Goal: Check status: Check status

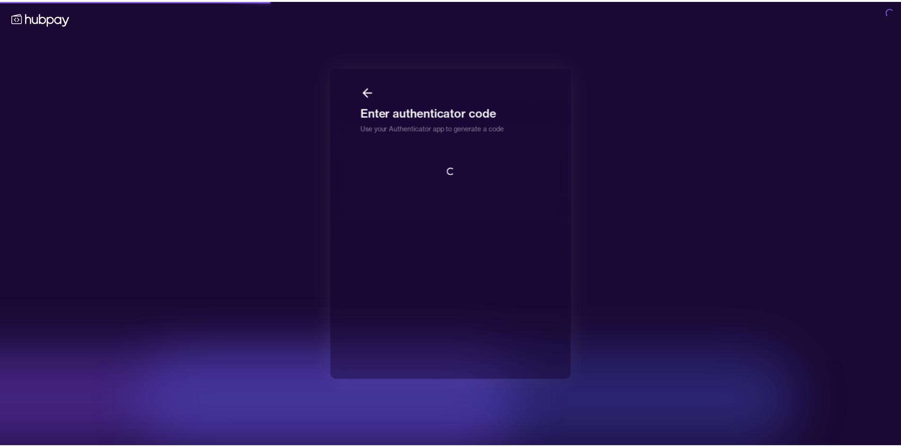
scroll to position [1, 0]
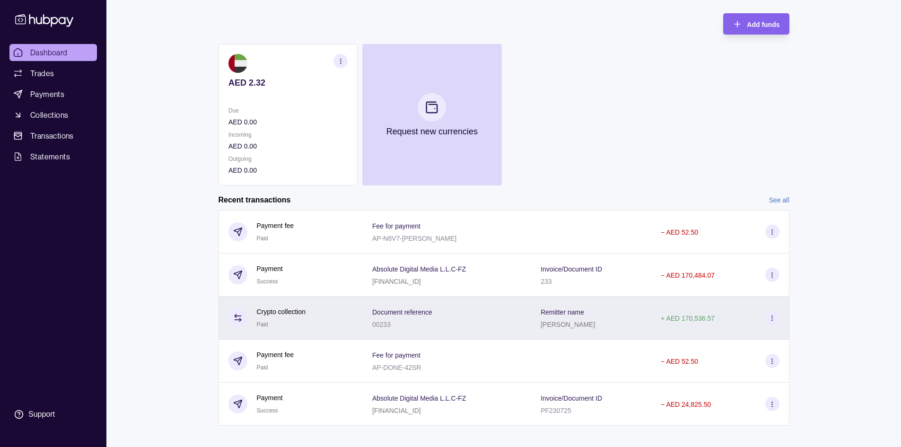
scroll to position [73, 0]
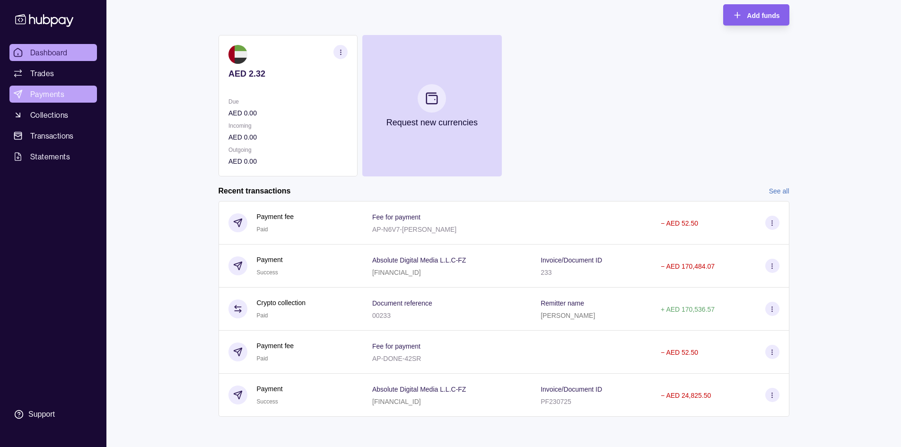
click at [48, 92] on span "Payments" at bounding box center [47, 93] width 34 height 11
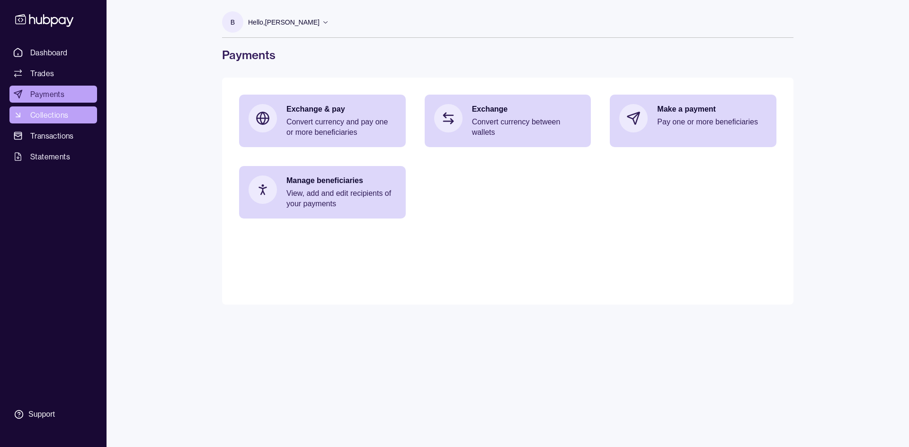
click at [46, 119] on span "Collections" at bounding box center [49, 114] width 38 height 11
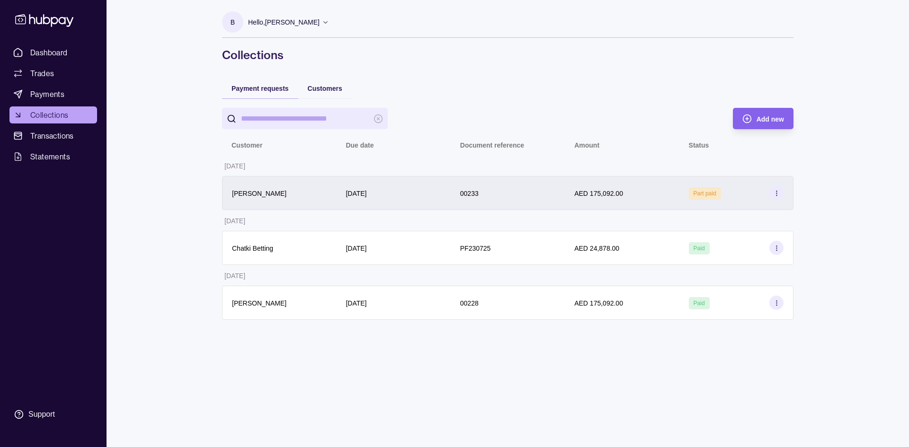
click at [491, 202] on div "00233" at bounding box center [507, 193] width 114 height 34
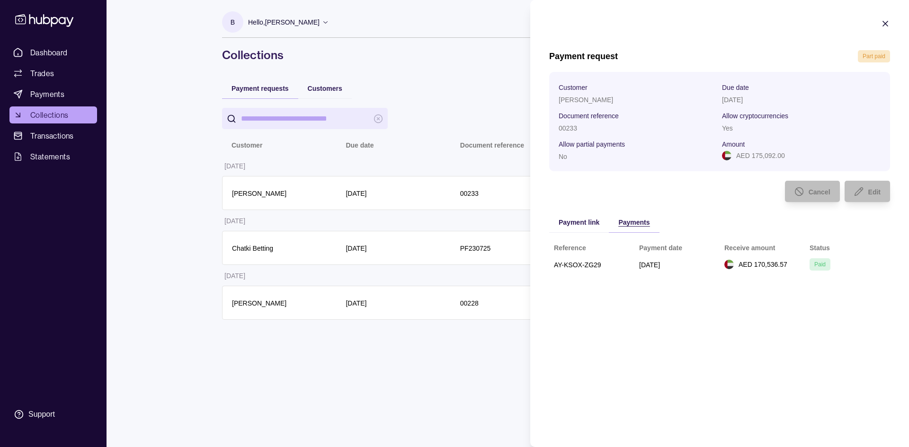
click at [631, 217] on div "Payments" at bounding box center [633, 221] width 31 height 11
click at [885, 25] on icon "button" at bounding box center [884, 23] width 9 height 9
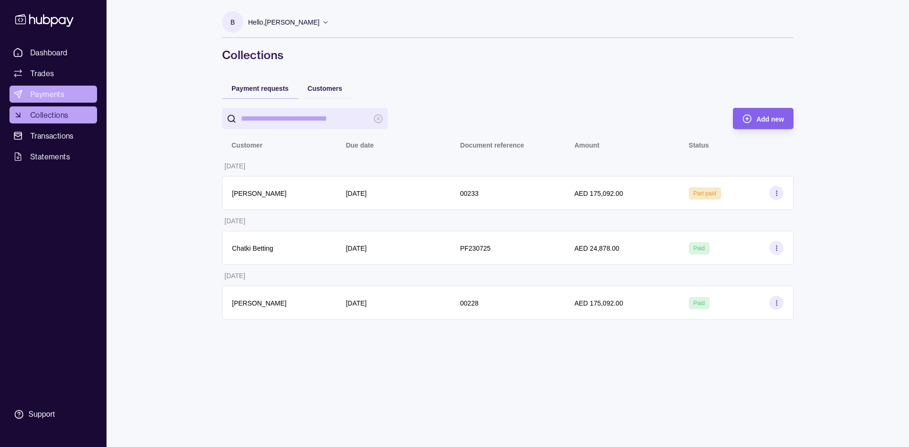
click at [40, 93] on span "Payments" at bounding box center [47, 93] width 34 height 11
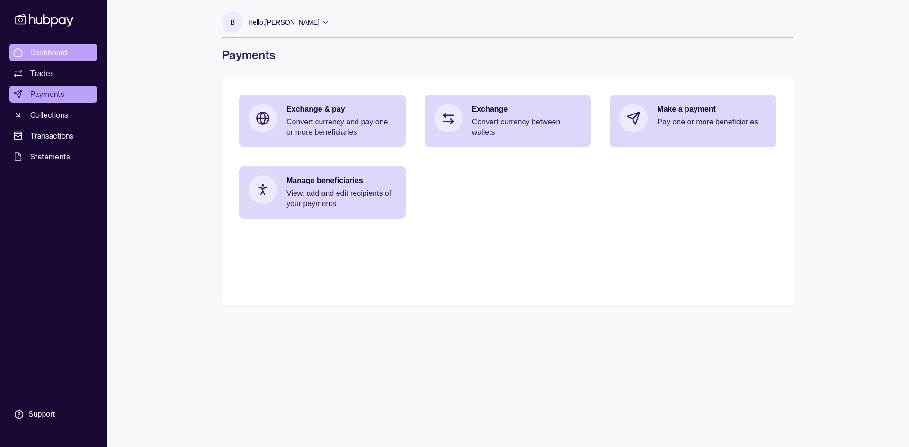
click at [45, 50] on span "Dashboard" at bounding box center [48, 52] width 37 height 11
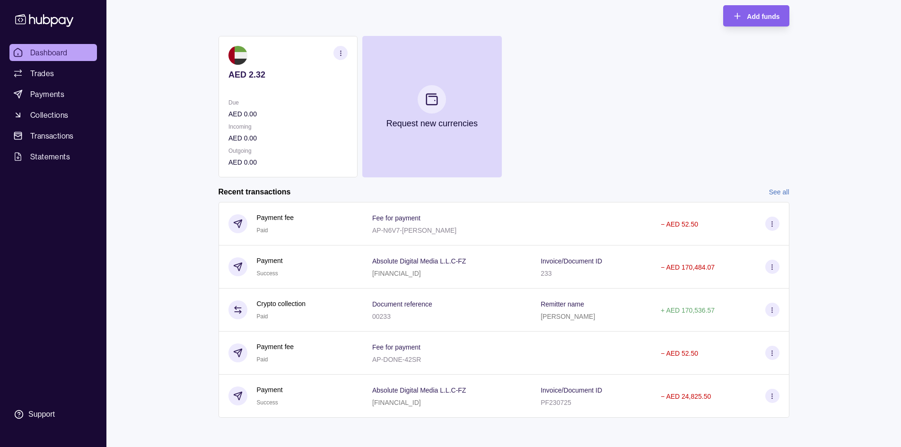
scroll to position [73, 0]
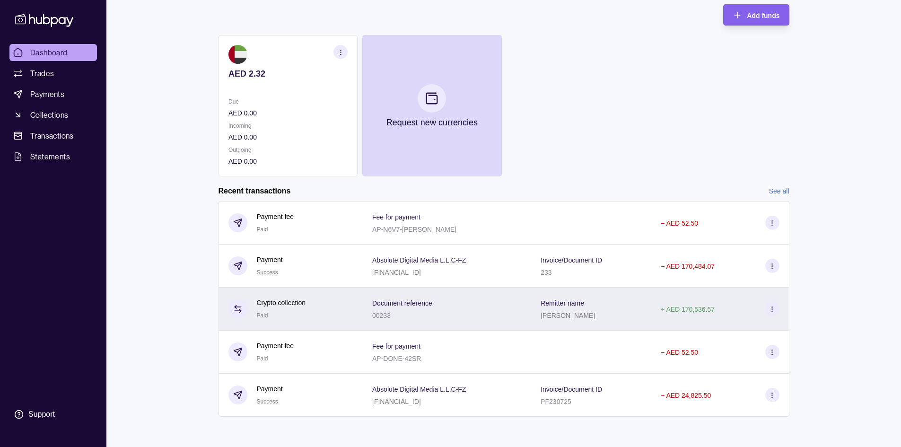
click at [510, 311] on div "Document reference 00233" at bounding box center [447, 309] width 150 height 24
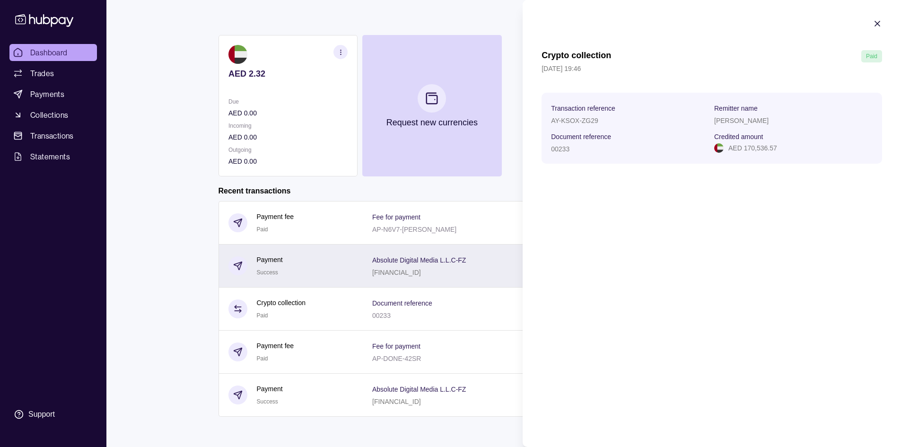
click at [378, 250] on html "Dashboard Trades Payments Collections Transactions Statements Support B Hello, …" at bounding box center [450, 187] width 901 height 521
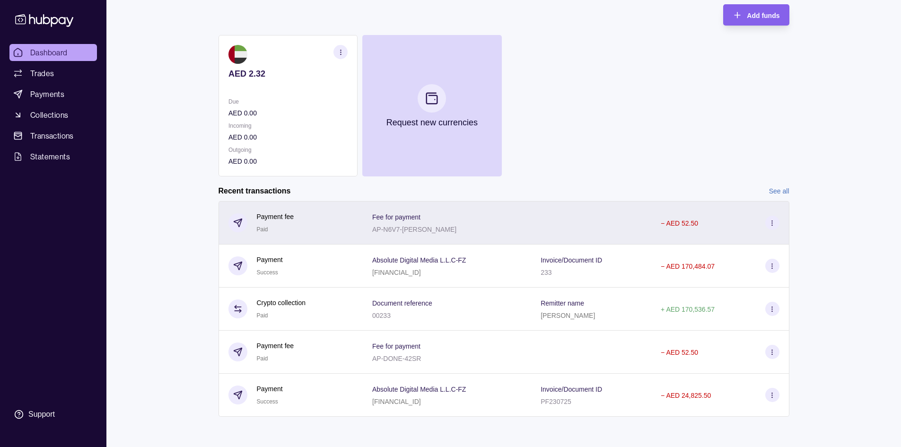
click at [522, 228] on div "Fee for payment AP-N6V7-[PERSON_NAME]" at bounding box center [447, 223] width 150 height 24
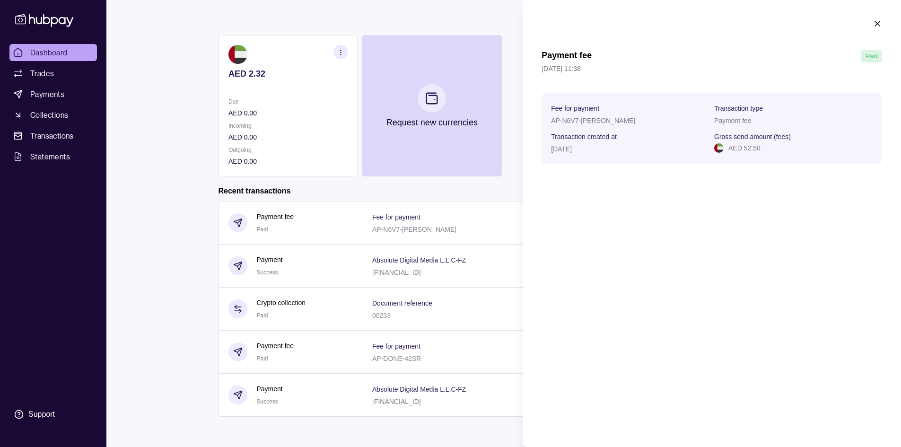
click at [879, 20] on icon "button" at bounding box center [877, 23] width 9 height 9
